Goal: Task Accomplishment & Management: Use online tool/utility

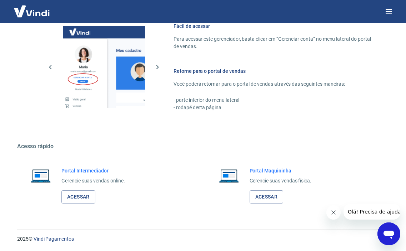
scroll to position [320, 0]
click at [77, 194] on link "Acessar" at bounding box center [78, 196] width 34 height 13
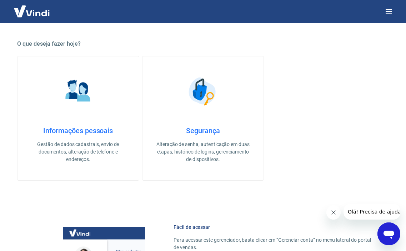
scroll to position [106, 0]
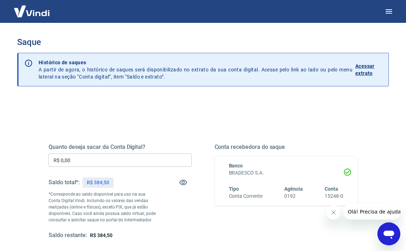
click at [126, 112] on div "Quanto deseja sacar da Conta Digital? R$ 0,00 ​ Saldo total*: R$ 384,50 *Corres…" at bounding box center [202, 225] width 371 height 255
